Goal: Information Seeking & Learning: Learn about a topic

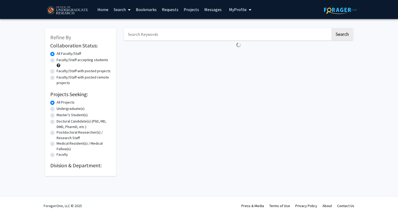
click at [76, 110] on label "Undergraduate(s)" at bounding box center [71, 109] width 28 height 6
click at [60, 109] on input "Undergraduate(s)" at bounding box center [58, 107] width 3 height 3
radio input "true"
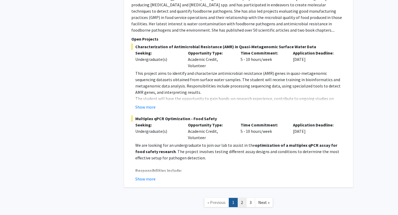
scroll to position [2573, 0]
click at [242, 198] on link "2" at bounding box center [242, 202] width 9 height 9
